Goal: Information Seeking & Learning: Learn about a topic

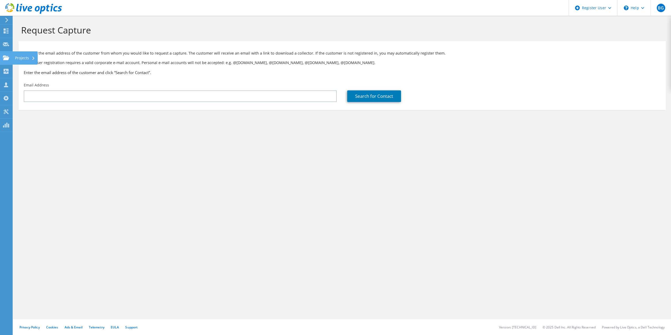
click at [33, 59] on icon at bounding box center [33, 58] width 2 height 3
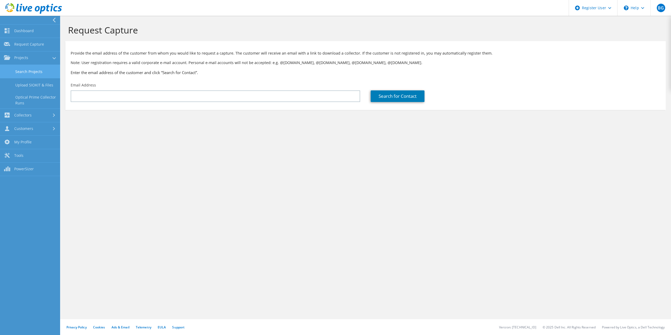
click at [34, 71] on link "Search Projects" at bounding box center [30, 71] width 60 height 13
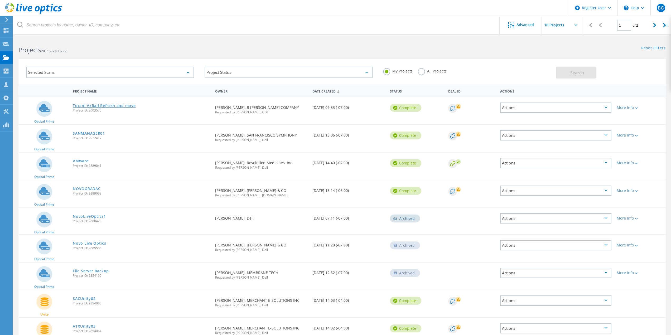
click at [106, 106] on link "Torani VxRail Refresh and move" at bounding box center [104, 106] width 63 height 4
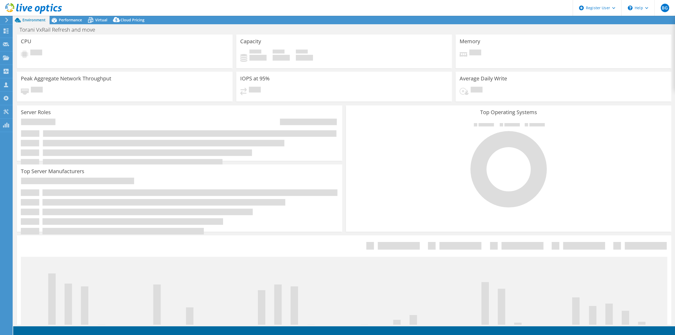
select select "USWest"
select select "USD"
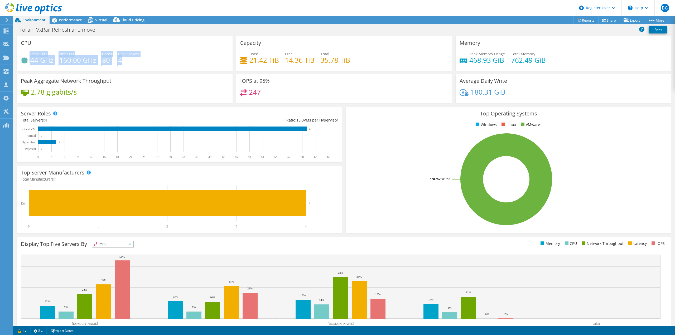
drag, startPoint x: 26, startPoint y: 52, endPoint x: 126, endPoint y: 62, distance: 100.4
click at [126, 62] on div "Peak CPU 44 GHz Net CPU 160.00 GHz Cores 80 CPU Sockets 4" at bounding box center [125, 59] width 208 height 17
click at [135, 39] on div "CPU Peak CPU 44 GHz Net CPU 160.00 GHz Cores 80 CPU Sockets 4" at bounding box center [125, 53] width 216 height 35
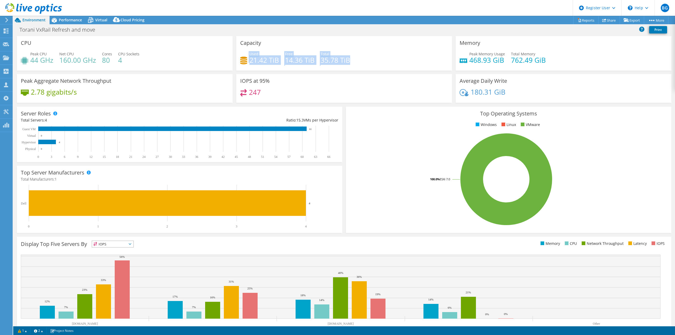
drag, startPoint x: 352, startPoint y: 58, endPoint x: 232, endPoint y: 54, distance: 119.6
click at [232, 54] on div "CPU Peak CPU 44 GHz Net CPU 160.00 GHz Cores 80 CPU Sockets 4 Capacity Used 21.…" at bounding box center [344, 71] width 658 height 70
click at [366, 30] on div "Torani VxRail Refresh and move Print" at bounding box center [344, 30] width 662 height 10
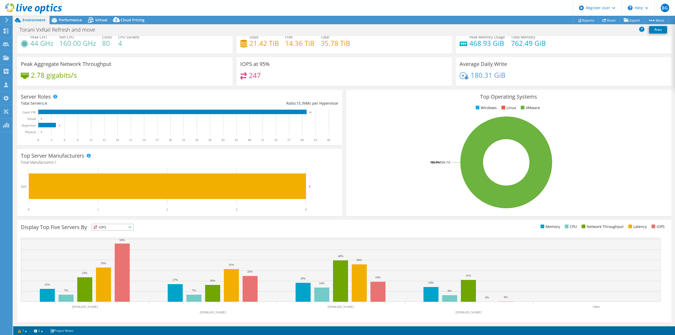
click at [433, 228] on ul "Memory CPU Network Throughput Latency IOPS" at bounding box center [505, 227] width 323 height 6
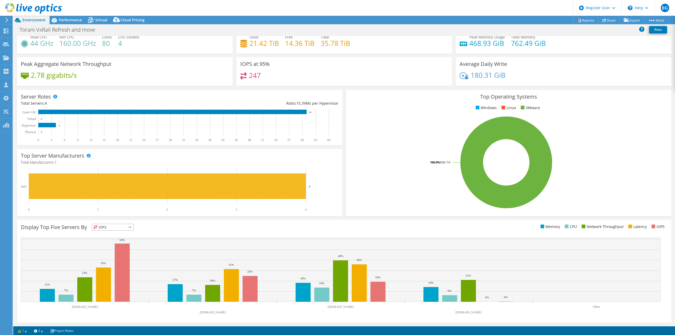
scroll to position [0, 0]
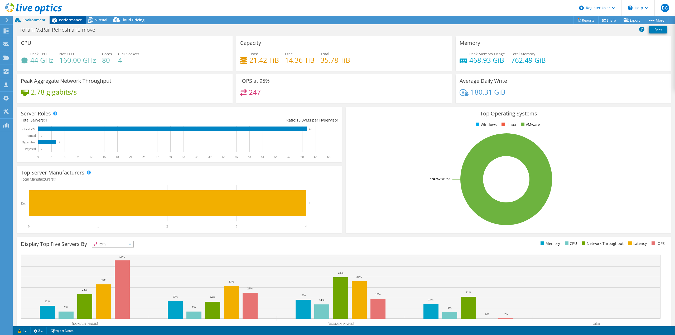
click at [71, 18] on span "Performance" at bounding box center [70, 19] width 23 height 5
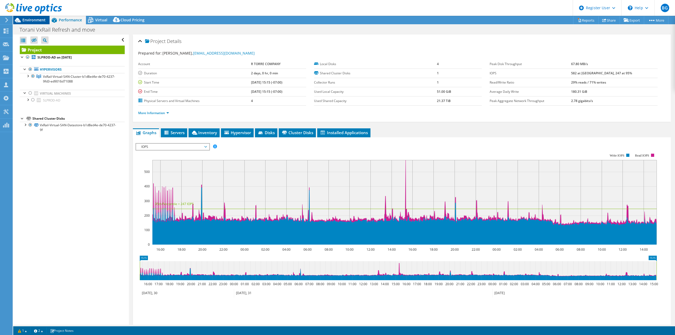
click at [25, 20] on span "Environment" at bounding box center [33, 19] width 23 height 5
